Goal: Task Accomplishment & Management: Use online tool/utility

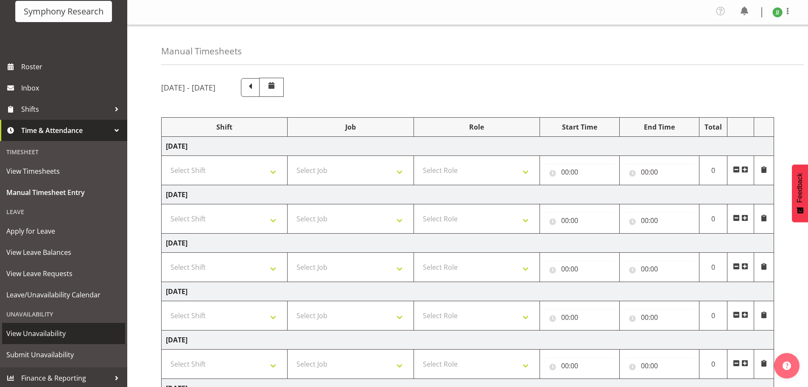
scroll to position [62, 0]
click at [58, 333] on span "View Unavailability" at bounding box center [63, 331] width 115 height 13
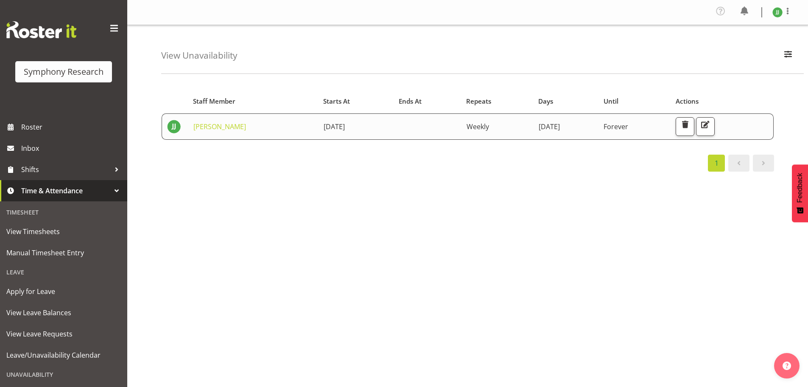
drag, startPoint x: 298, startPoint y: 127, endPoint x: 360, endPoint y: 127, distance: 62.4
click at [360, 127] on td "28th September 2025" at bounding box center [357, 126] width 76 height 26
click at [369, 126] on td "28th September 2025" at bounding box center [357, 126] width 76 height 26
drag, startPoint x: 288, startPoint y: 126, endPoint x: 368, endPoint y: 125, distance: 80.2
click at [368, 125] on td "28th September 2025" at bounding box center [357, 126] width 76 height 26
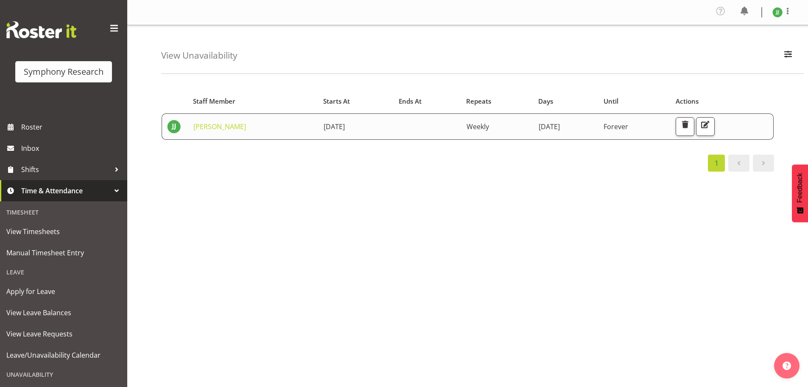
click at [371, 125] on td "28th September 2025" at bounding box center [357, 126] width 76 height 26
drag, startPoint x: 497, startPoint y: 125, endPoint x: 638, endPoint y: 130, distance: 140.9
click at [638, 130] on tr "Joshua Joel 28th September 2025 Weekly Sunday Forever" at bounding box center [468, 126] width 612 height 26
click at [628, 130] on span "Forever" at bounding box center [616, 126] width 25 height 9
click at [52, 251] on span "Manual Timesheet Entry" at bounding box center [63, 252] width 115 height 13
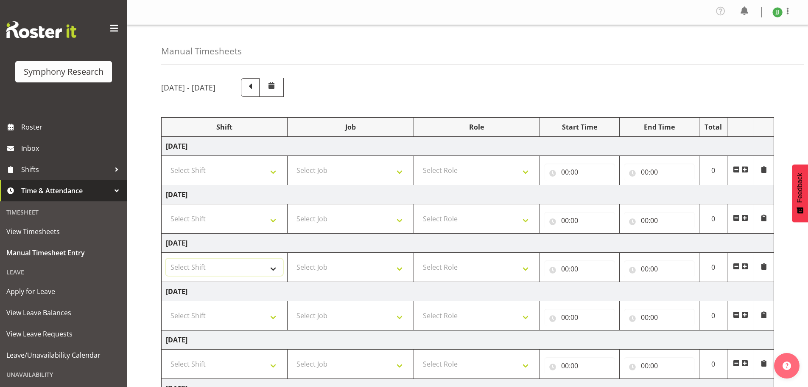
click at [247, 273] on select "Select Shift !!Weekend Residential (Roster IT Shift Label) *Business 9/10am ~ 4…" at bounding box center [224, 266] width 117 height 17
select select "67675"
click at [166, 258] on select "Select Shift !!Weekend Residential (Roster IT Shift Label) *Business 9/10am ~ 4…" at bounding box center [224, 266] width 117 height 17
click at [333, 263] on select "Select Job 550060 IF Admin 553492 World Poll Aus Wave 2 Main 2025 553493 World …" at bounding box center [350, 266] width 117 height 17
select select "7759"
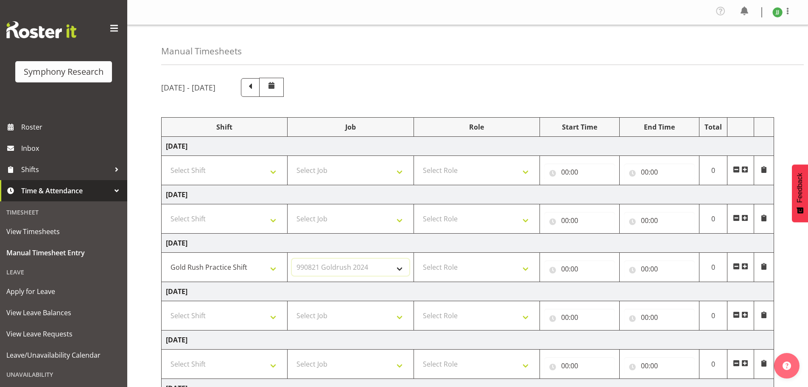
click at [292, 258] on select "Select Job 550060 IF Admin 553492 World Poll Aus Wave 2 Main 2025 553493 World …" at bounding box center [350, 266] width 117 height 17
click at [493, 272] on select "Select Role Briefing Interviewing" at bounding box center [476, 266] width 117 height 17
select select "47"
click at [418, 258] on select "Select Role Briefing Interviewing" at bounding box center [476, 266] width 117 height 17
click at [563, 271] on input "00:00" at bounding box center [579, 268] width 71 height 17
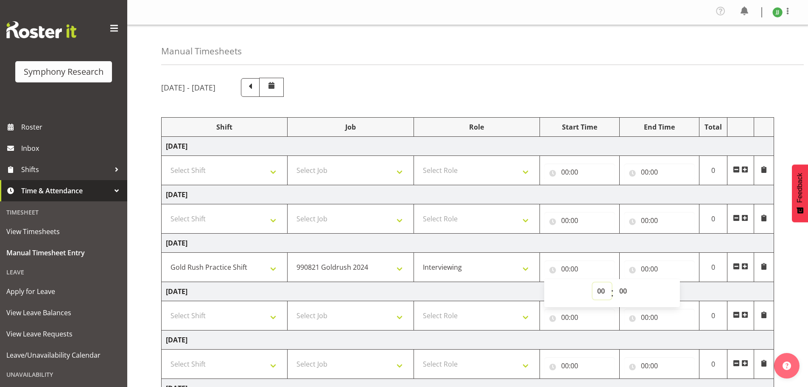
click at [597, 290] on select "00 01 02 03 04 05 06 07 08 09 10 11 12 13 14 15 16 17 18 19 20 21 22 23" at bounding box center [602, 290] width 19 height 17
select select "17"
click at [593, 282] on select "00 01 02 03 04 05 06 07 08 09 10 11 12 13 14 15 16 17 18 19 20 21 22 23" at bounding box center [602, 290] width 19 height 17
type input "17:00"
click at [645, 265] on input "00:00" at bounding box center [659, 268] width 71 height 17
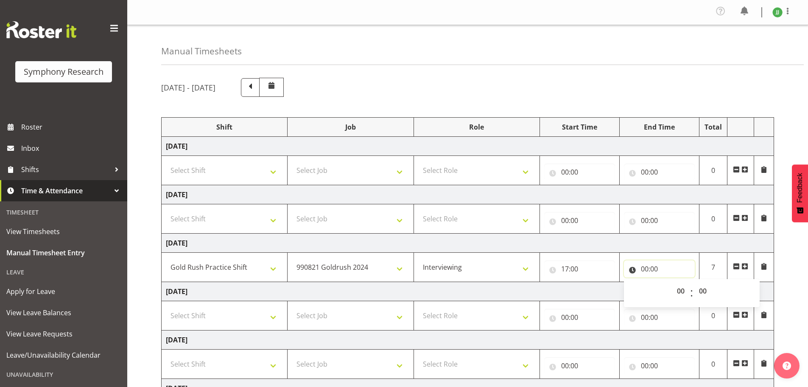
click at [645, 269] on input "00:00" at bounding box center [659, 268] width 71 height 17
click at [681, 290] on select "00 01 02 03 04 05 06 07 08 09 10 11 12 13 14 15 16 17 18 19 20 21 22 23" at bounding box center [681, 290] width 19 height 17
select select "21"
click at [672, 282] on select "00 01 02 03 04 05 06 07 08 09 10 11 12 13 14 15 16 17 18 19 20 21 22 23" at bounding box center [681, 290] width 19 height 17
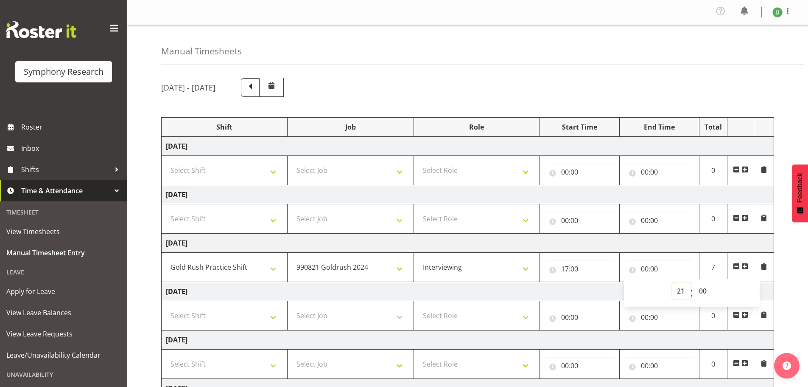
type input "21:00"
click at [782, 284] on div "August 25th - August 31st 2025 Shift Job Role Start Time End Time Total Monday …" at bounding box center [484, 296] width 647 height 451
click at [114, 191] on div at bounding box center [116, 190] width 13 height 13
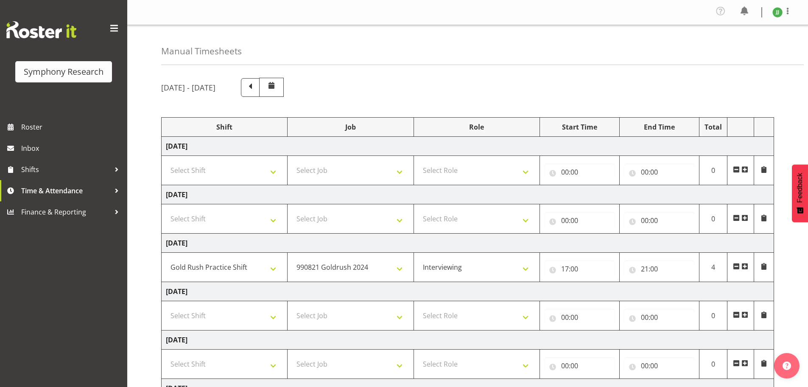
click at [137, 190] on div "Manual Timesheets August 25th - August 31st 2025 Shift Job Role Start Time End …" at bounding box center [467, 274] width 681 height 498
click at [500, 45] on div "Manual Timesheets" at bounding box center [482, 45] width 643 height 40
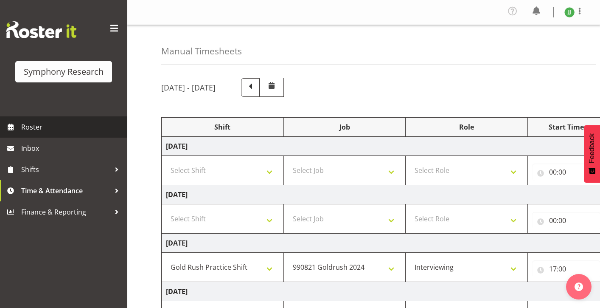
click at [79, 120] on link "Roster" at bounding box center [63, 126] width 127 height 21
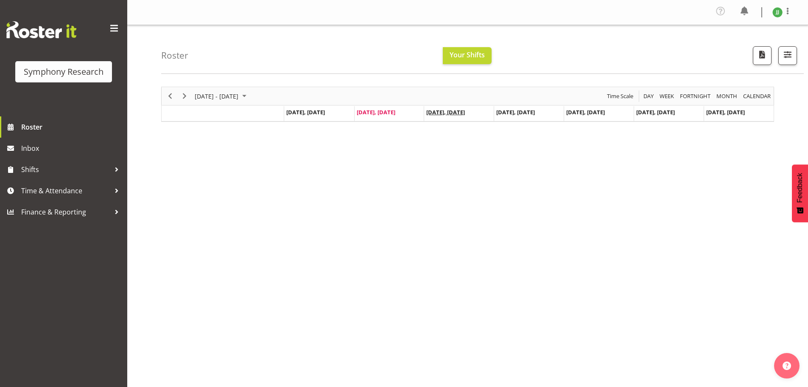
click at [450, 114] on span "[DATE], [DATE]" at bounding box center [445, 112] width 39 height 8
click at [475, 56] on span "Your Shifts" at bounding box center [467, 54] width 35 height 9
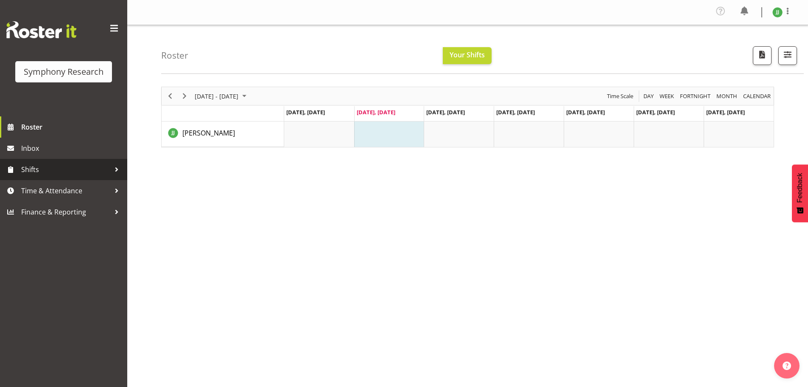
click at [53, 168] on span "Shifts" at bounding box center [65, 169] width 89 height 13
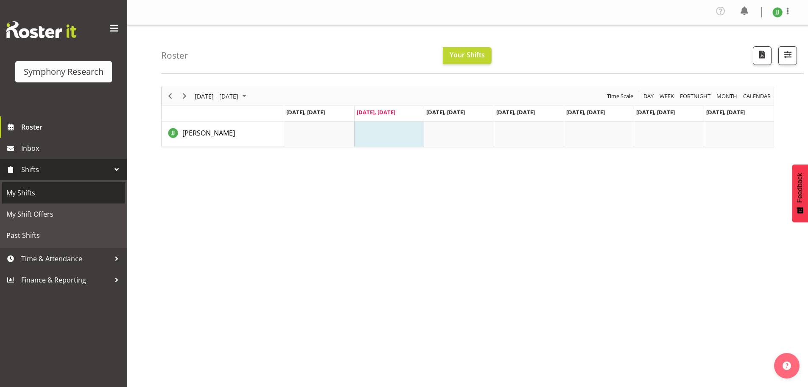
click at [46, 193] on span "My Shifts" at bounding box center [63, 192] width 115 height 13
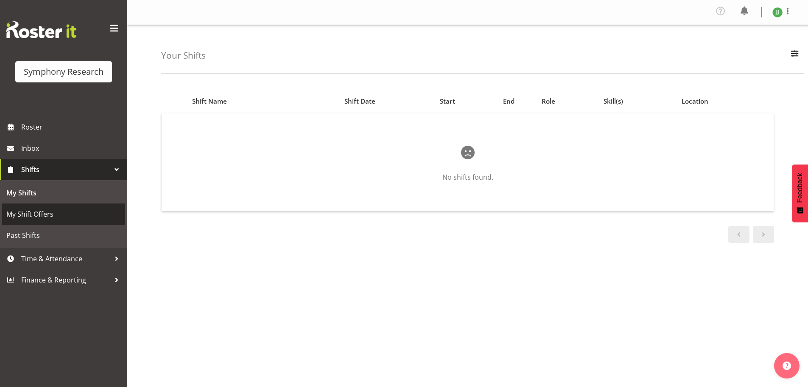
click at [71, 212] on span "My Shift Offers" at bounding box center [63, 213] width 115 height 13
